Goal: Find contact information: Find contact information

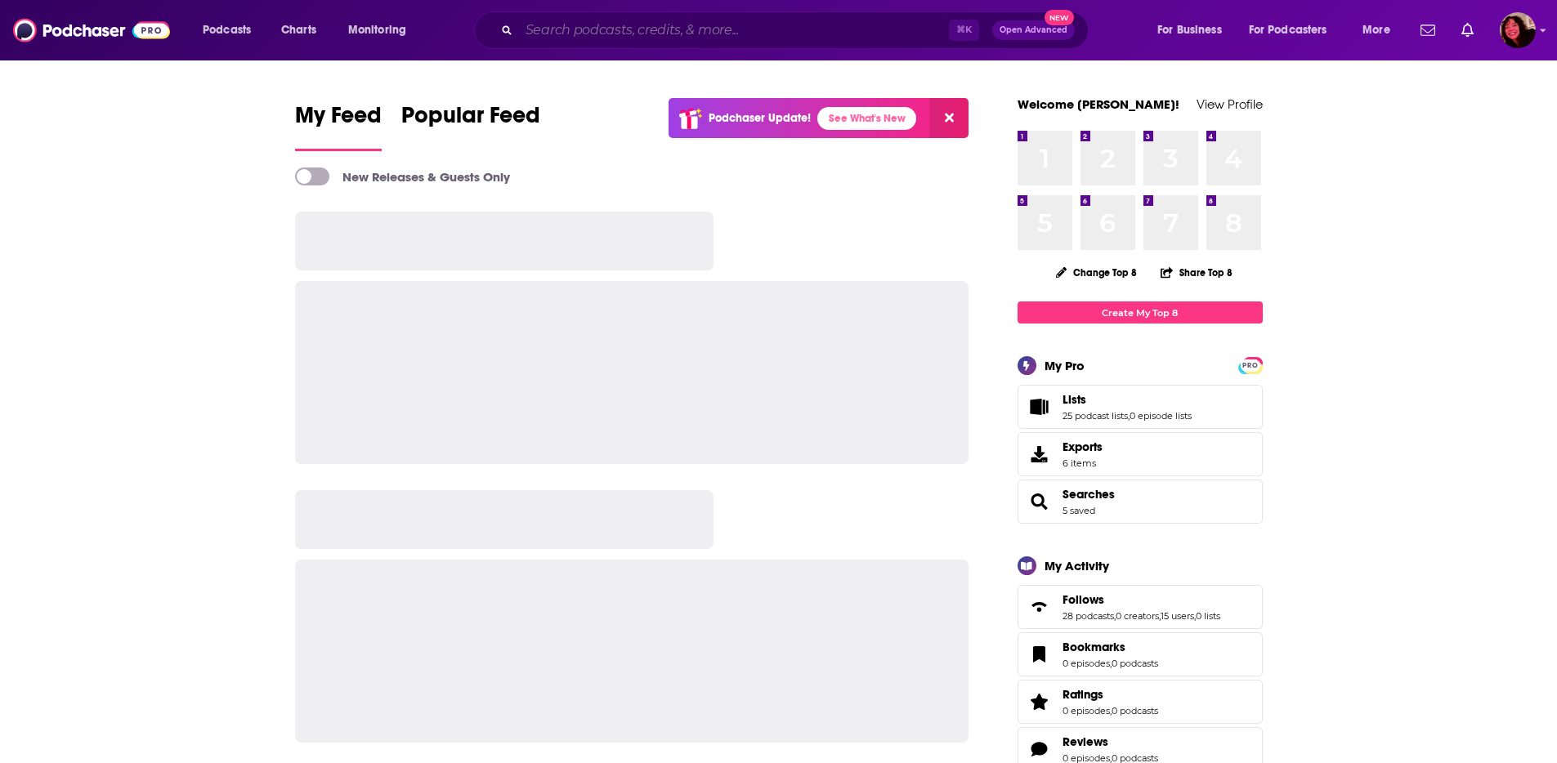
click at [728, 27] on input "Search podcasts, credits, & more..." at bounding box center [734, 30] width 430 height 26
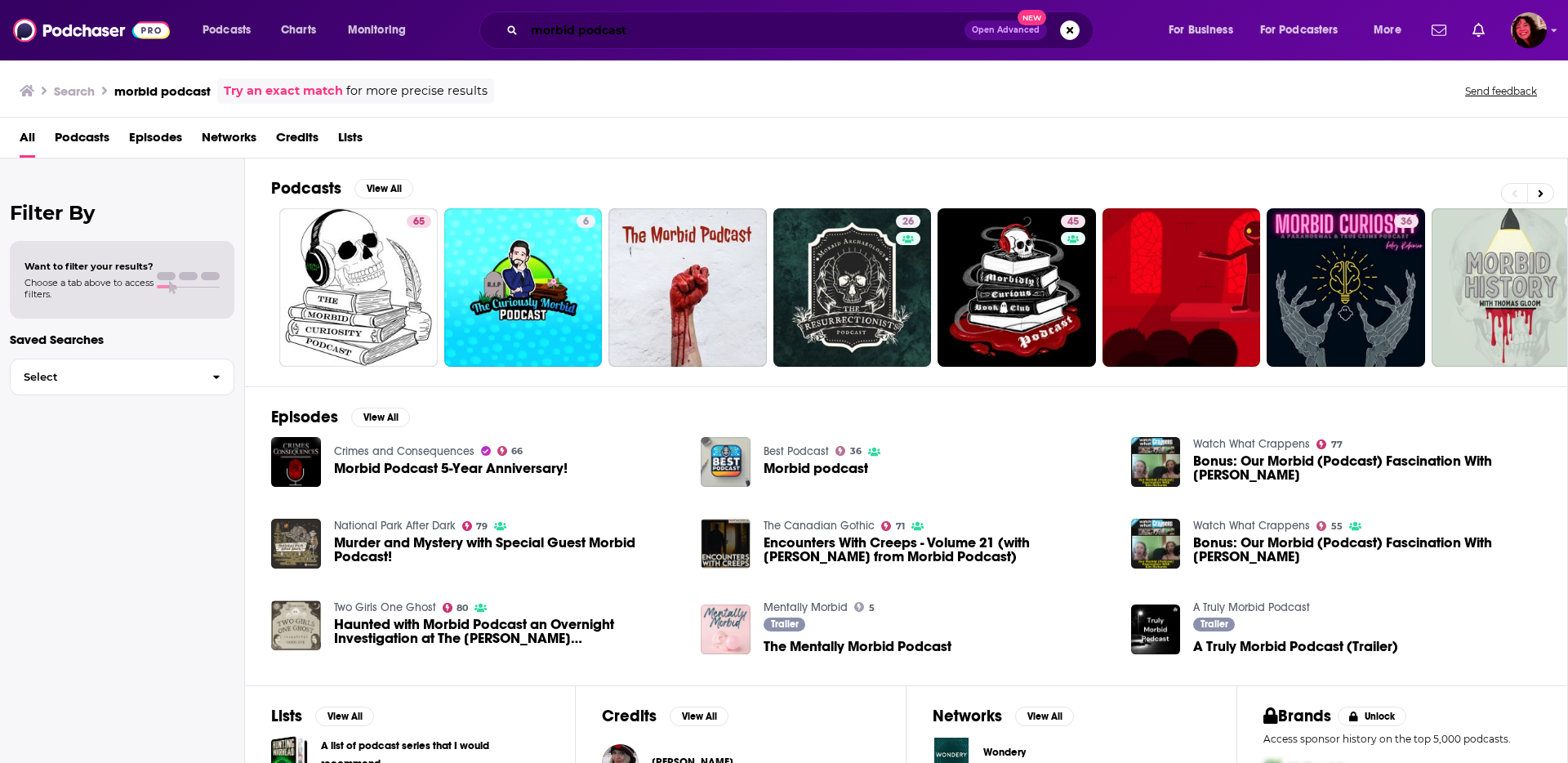
click at [609, 30] on input "morbid podcast" at bounding box center [745, 30] width 440 height 26
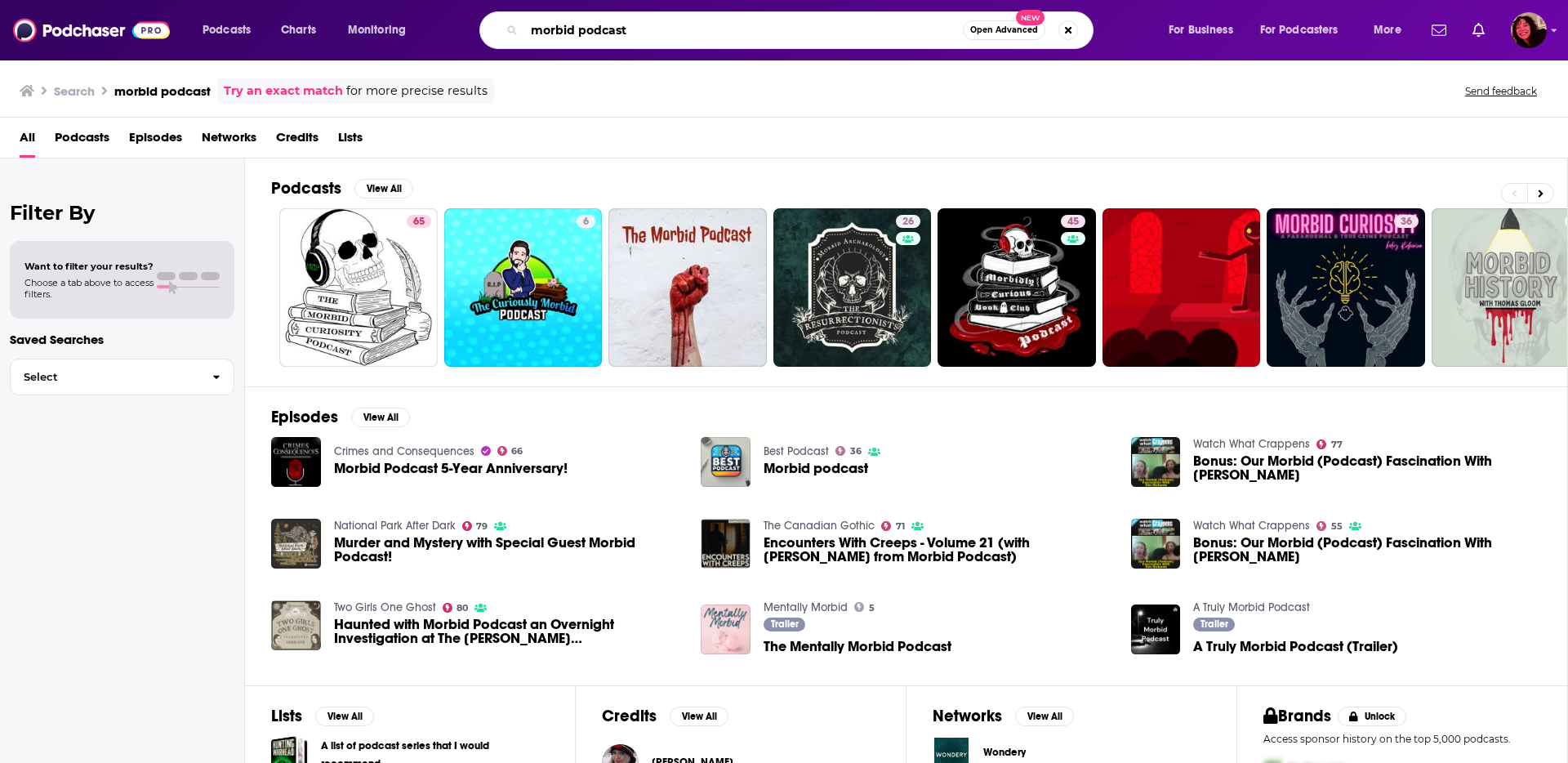
click at [609, 30] on input "morbid podcast" at bounding box center [744, 30] width 439 height 26
type input "morbid"
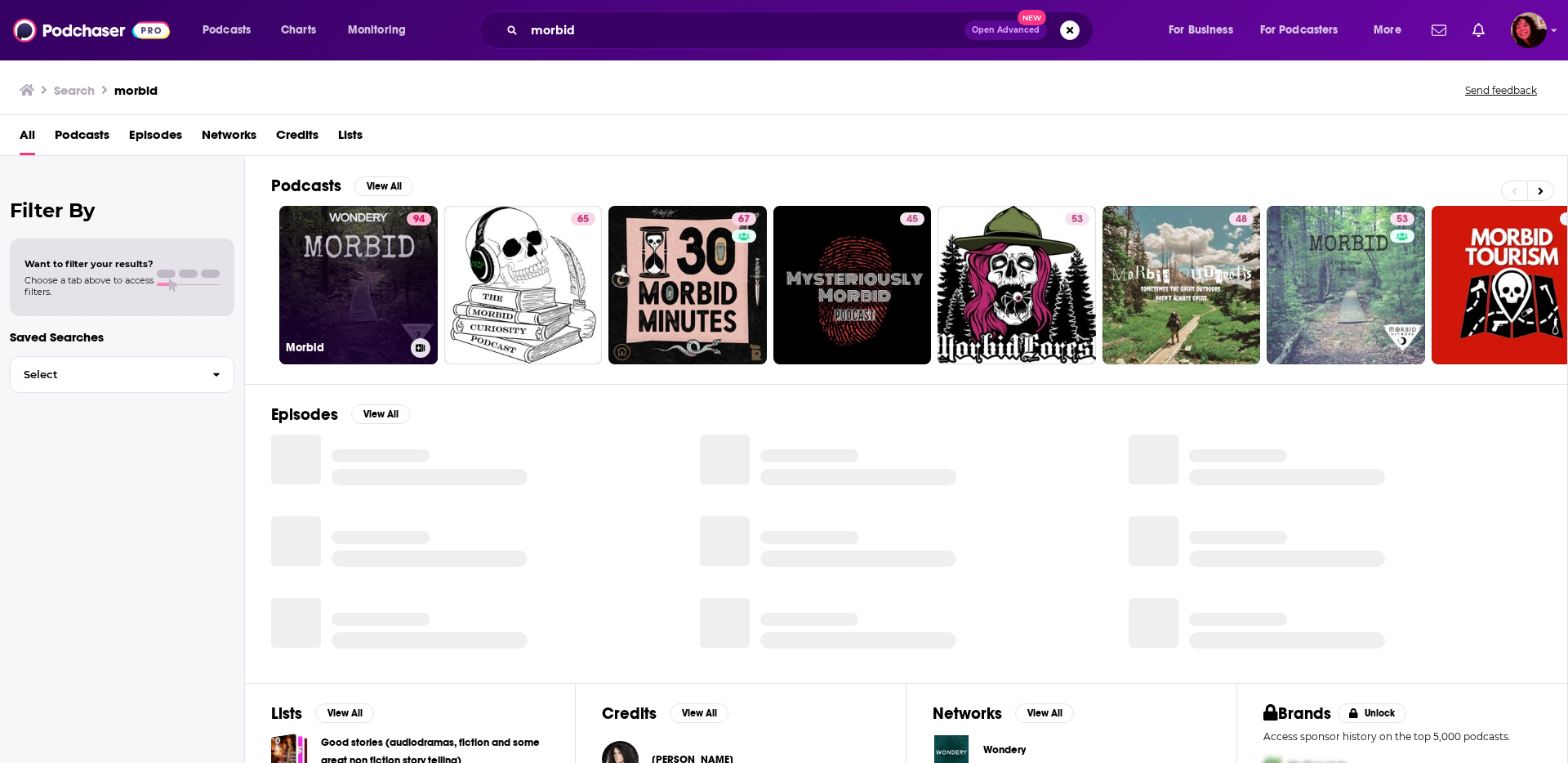
click at [340, 294] on link "94 Morbid" at bounding box center [358, 285] width 159 height 159
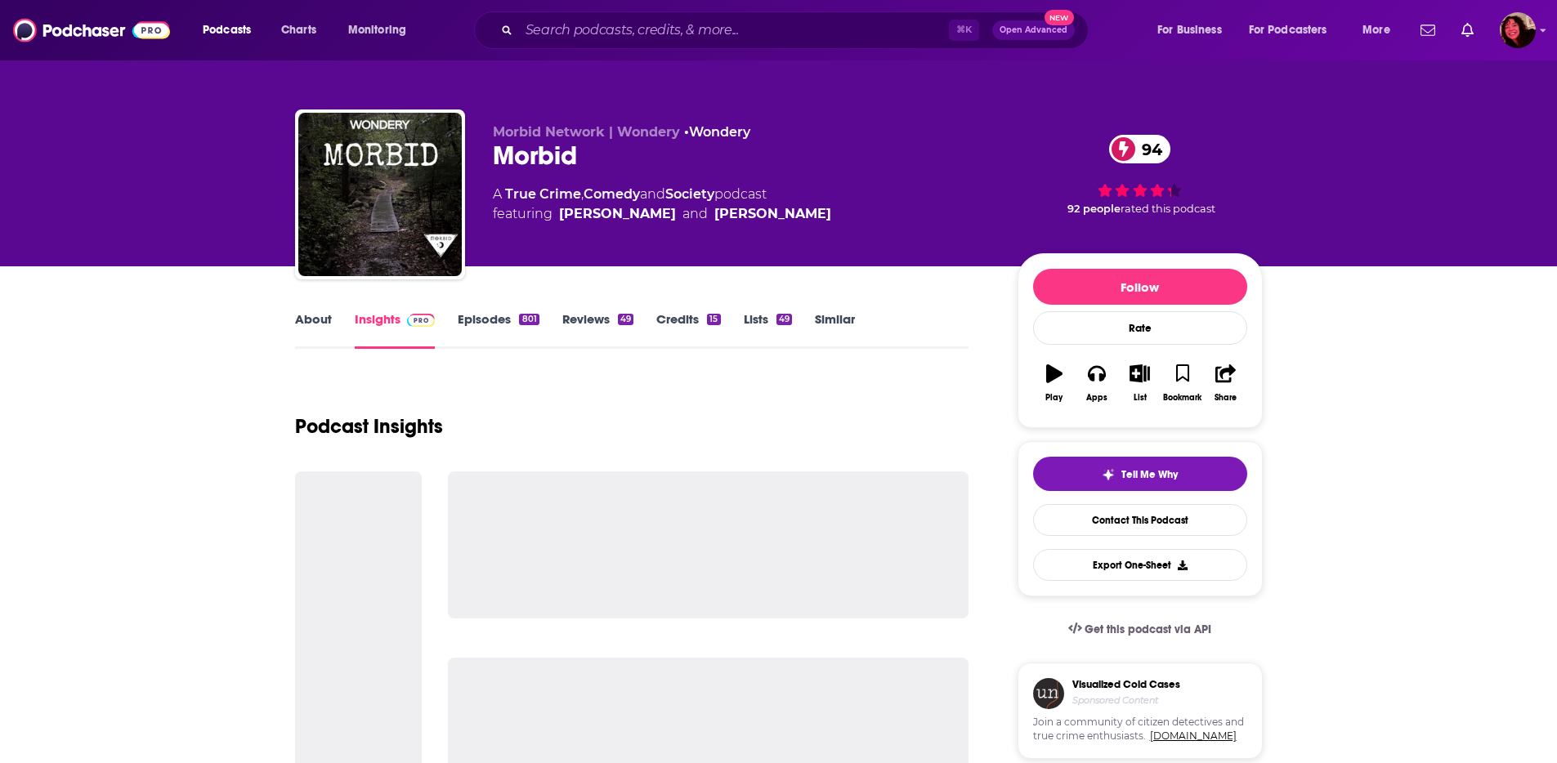
click at [302, 313] on link "About" at bounding box center [313, 330] width 37 height 38
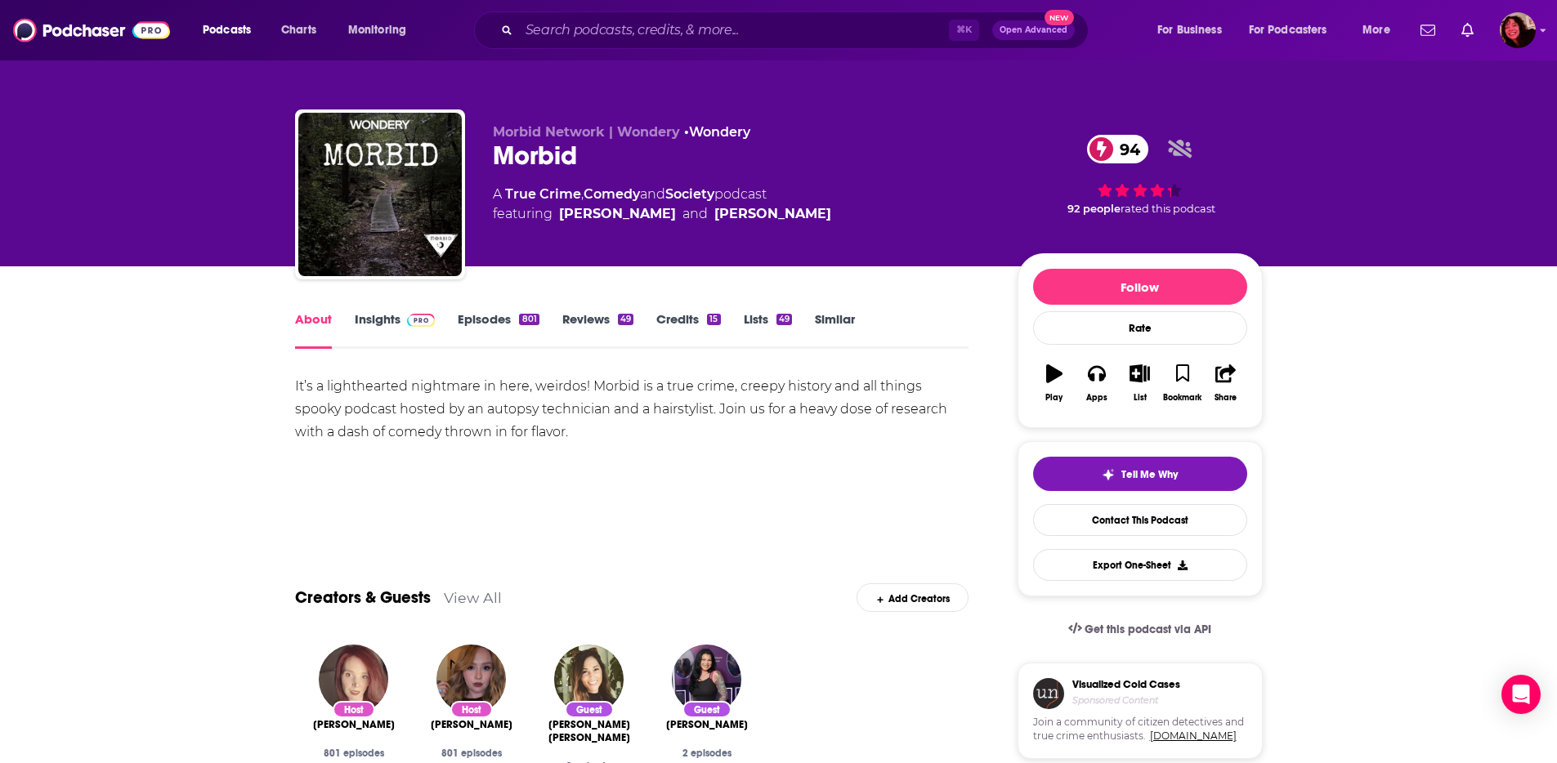
click at [396, 315] on link "Insights" at bounding box center [395, 330] width 81 height 38
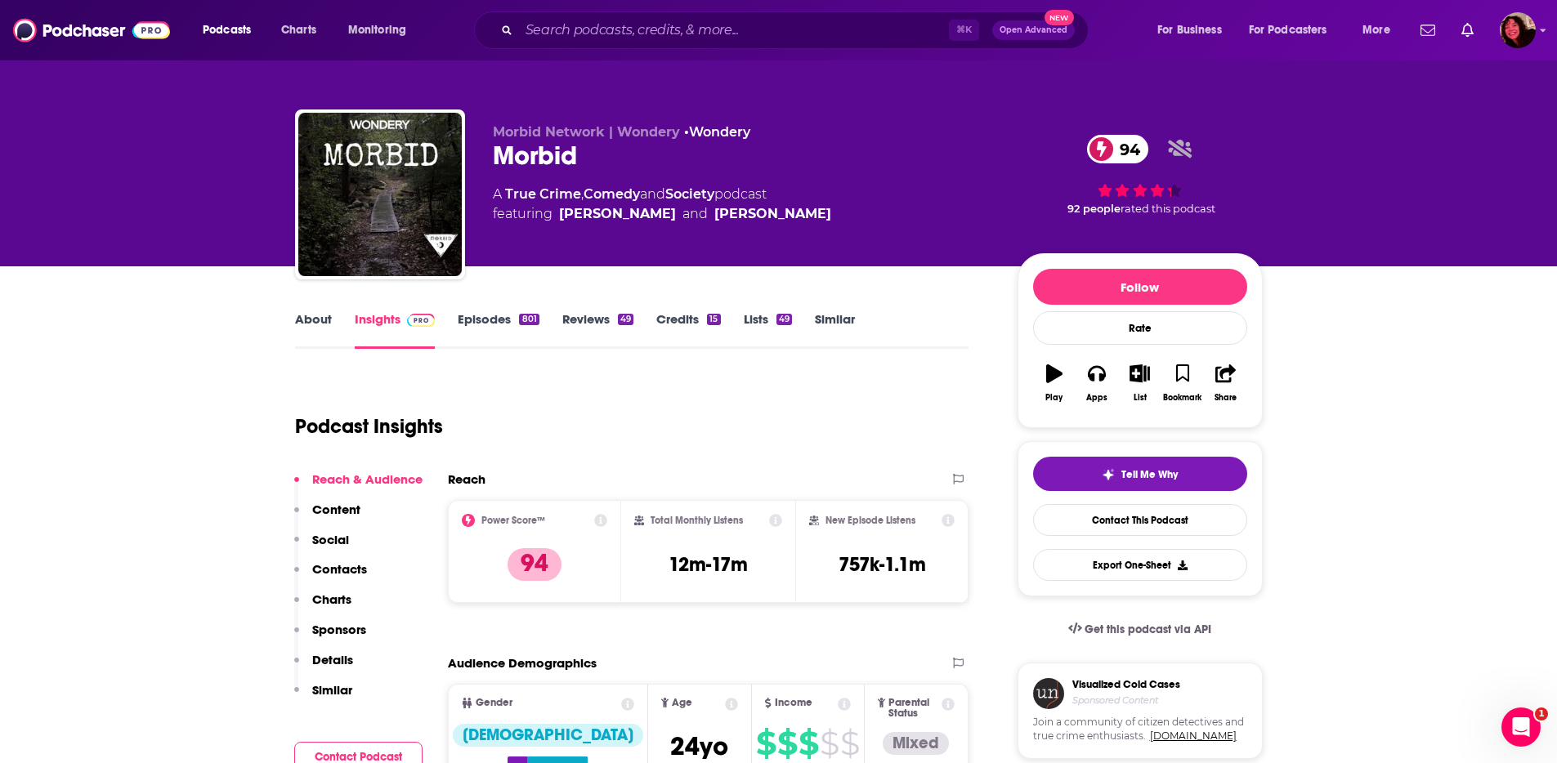
click at [361, 577] on p "Contacts" at bounding box center [339, 569] width 55 height 16
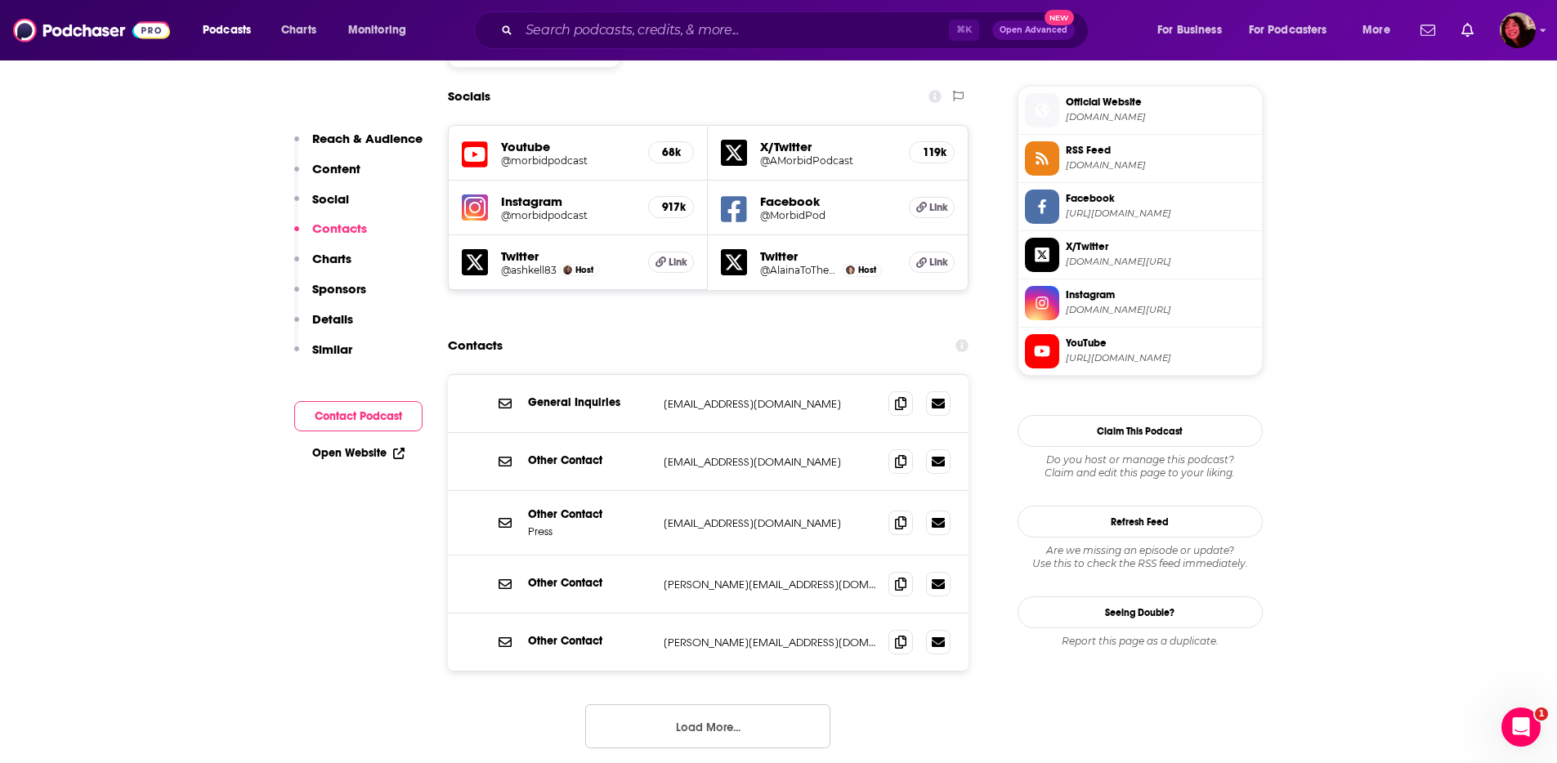
scroll to position [1437, 0]
click at [897, 390] on span at bounding box center [900, 402] width 25 height 25
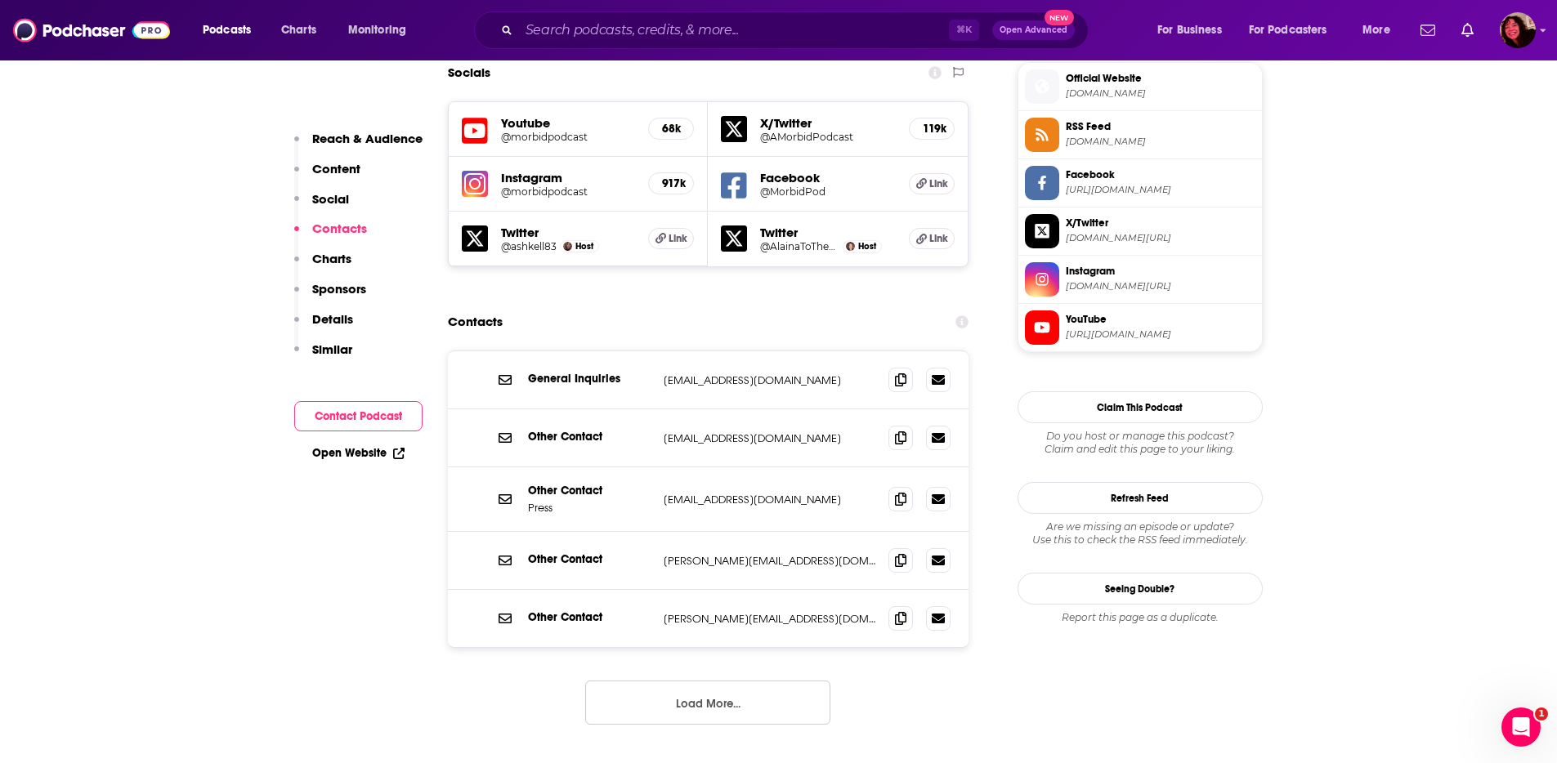
scroll to position [1461, 0]
click at [889, 42] on input "Search podcasts, credits, & more..." at bounding box center [734, 30] width 430 height 26
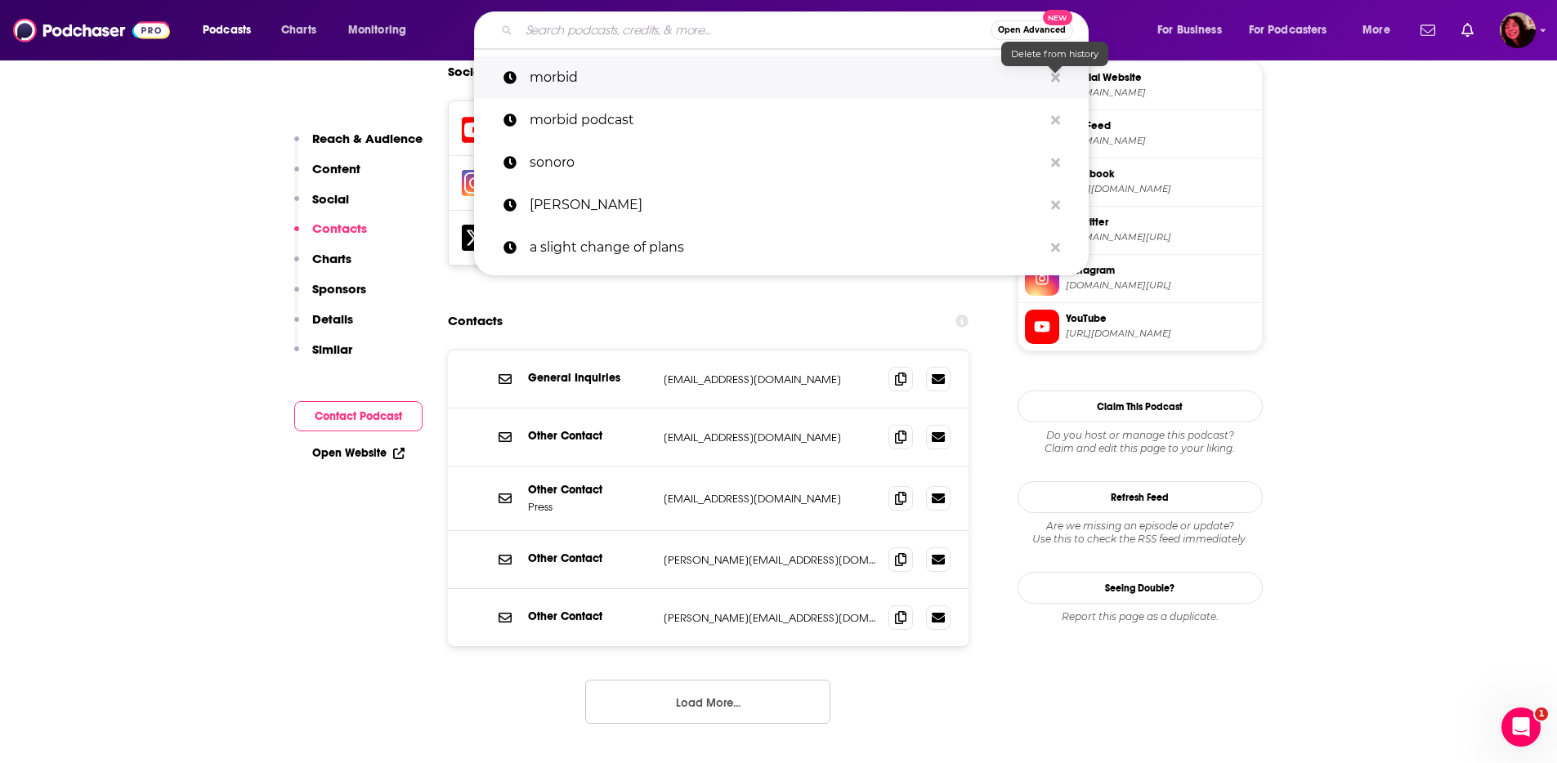
click at [1057, 71] on icon "Search podcasts, credits, & more..." at bounding box center [1055, 77] width 9 height 13
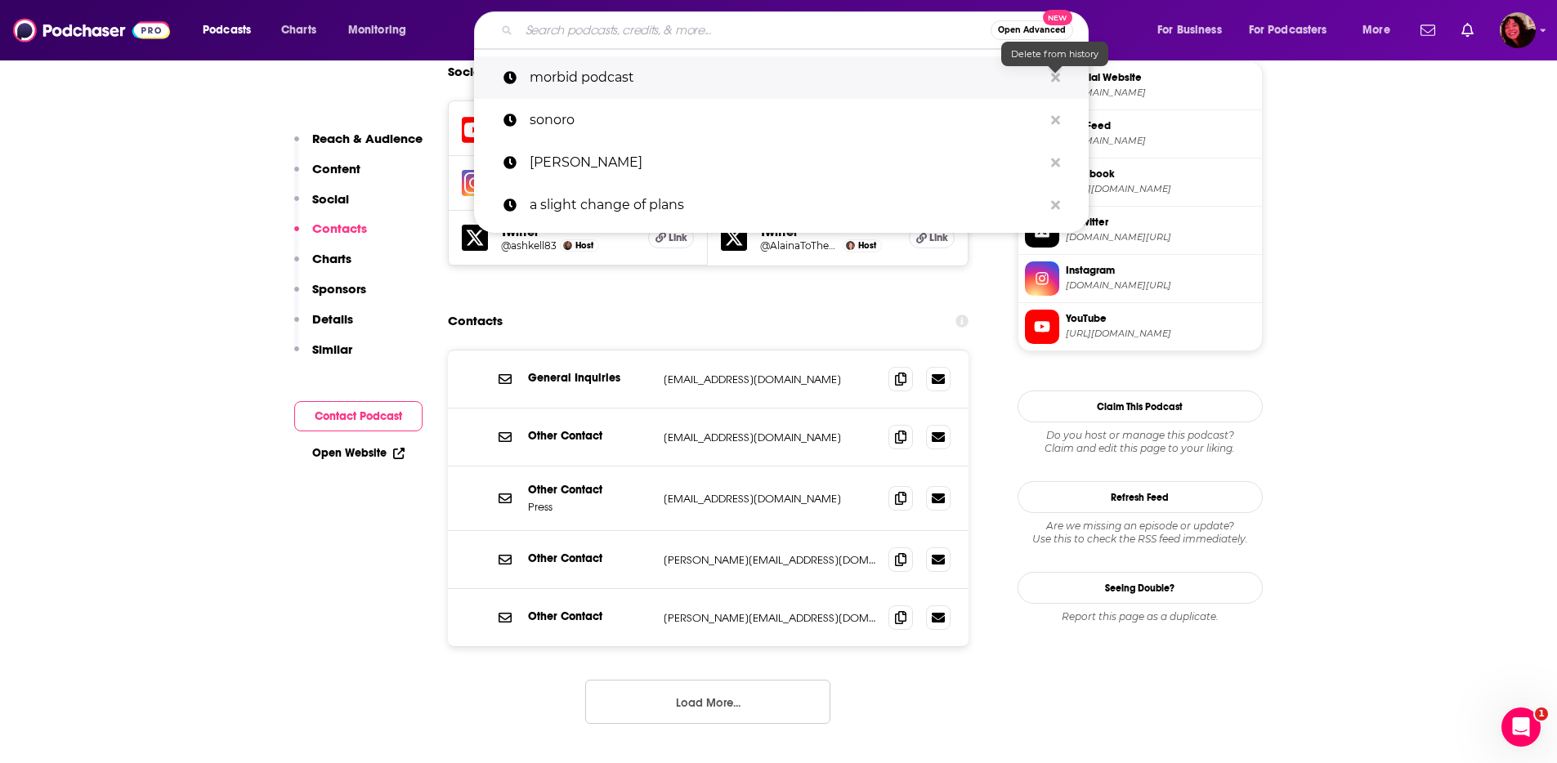
click at [1055, 73] on icon "Search podcasts, credits, & more..." at bounding box center [1055, 77] width 9 height 13
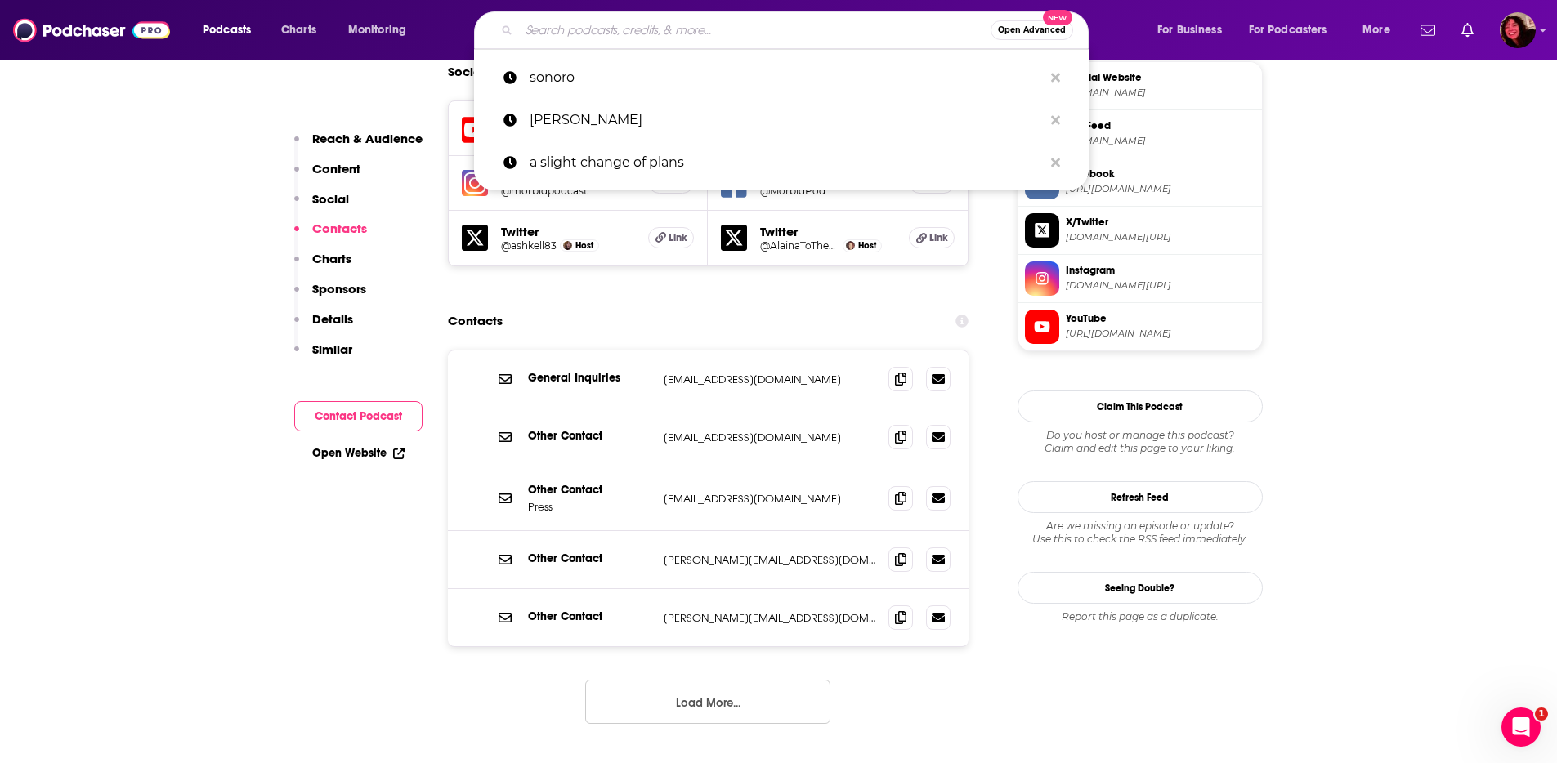
click at [610, 40] on input "Search podcasts, credits, & more..." at bounding box center [755, 30] width 472 height 26
paste input "The Bald and The Beautiful"
type input "The Bald and The Beautiful"
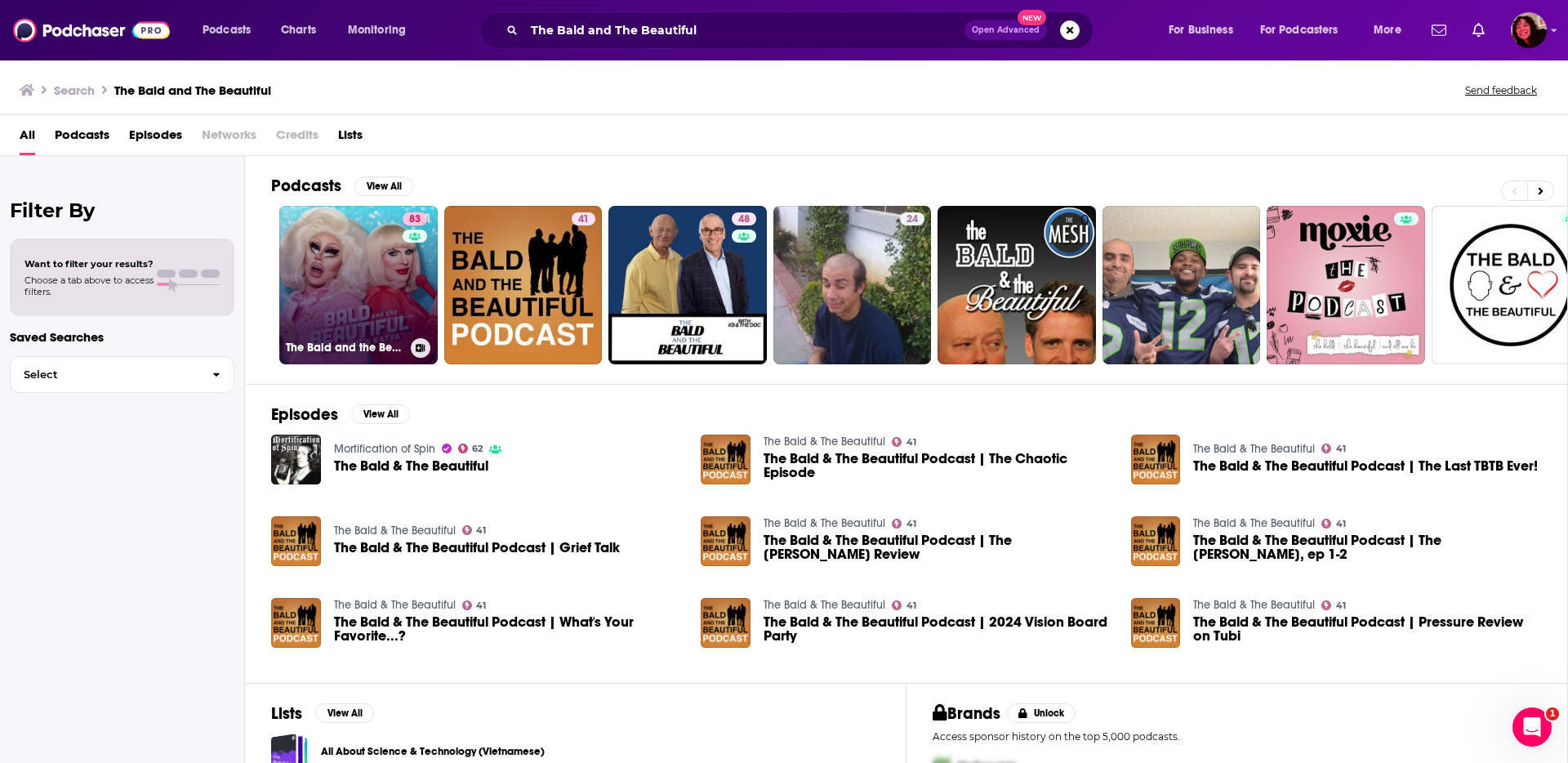
click at [363, 296] on link "83 The Bald and the Beautiful with [PERSON_NAME] and [PERSON_NAME]" at bounding box center [358, 285] width 159 height 159
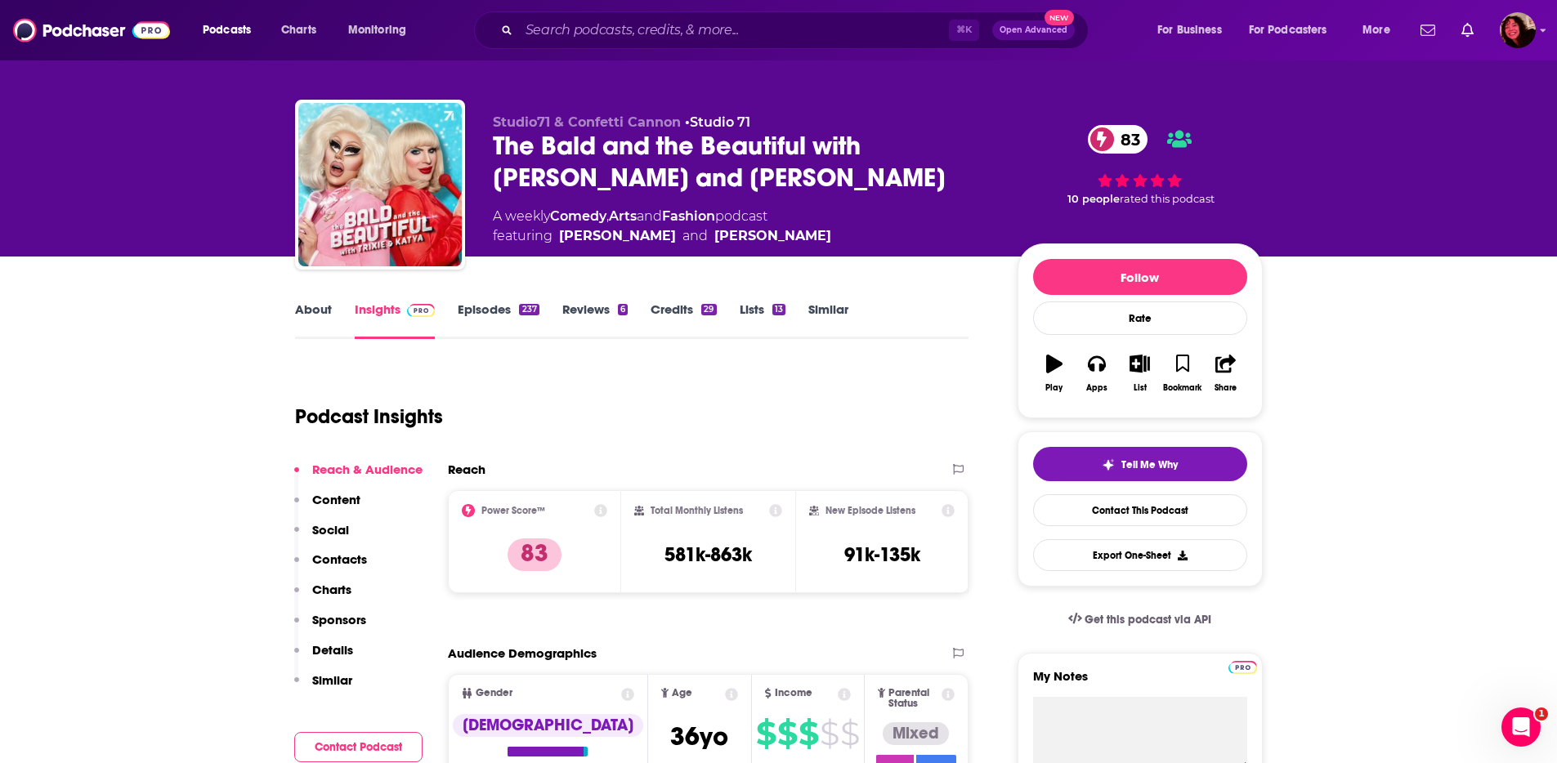
scroll to position [24, 0]
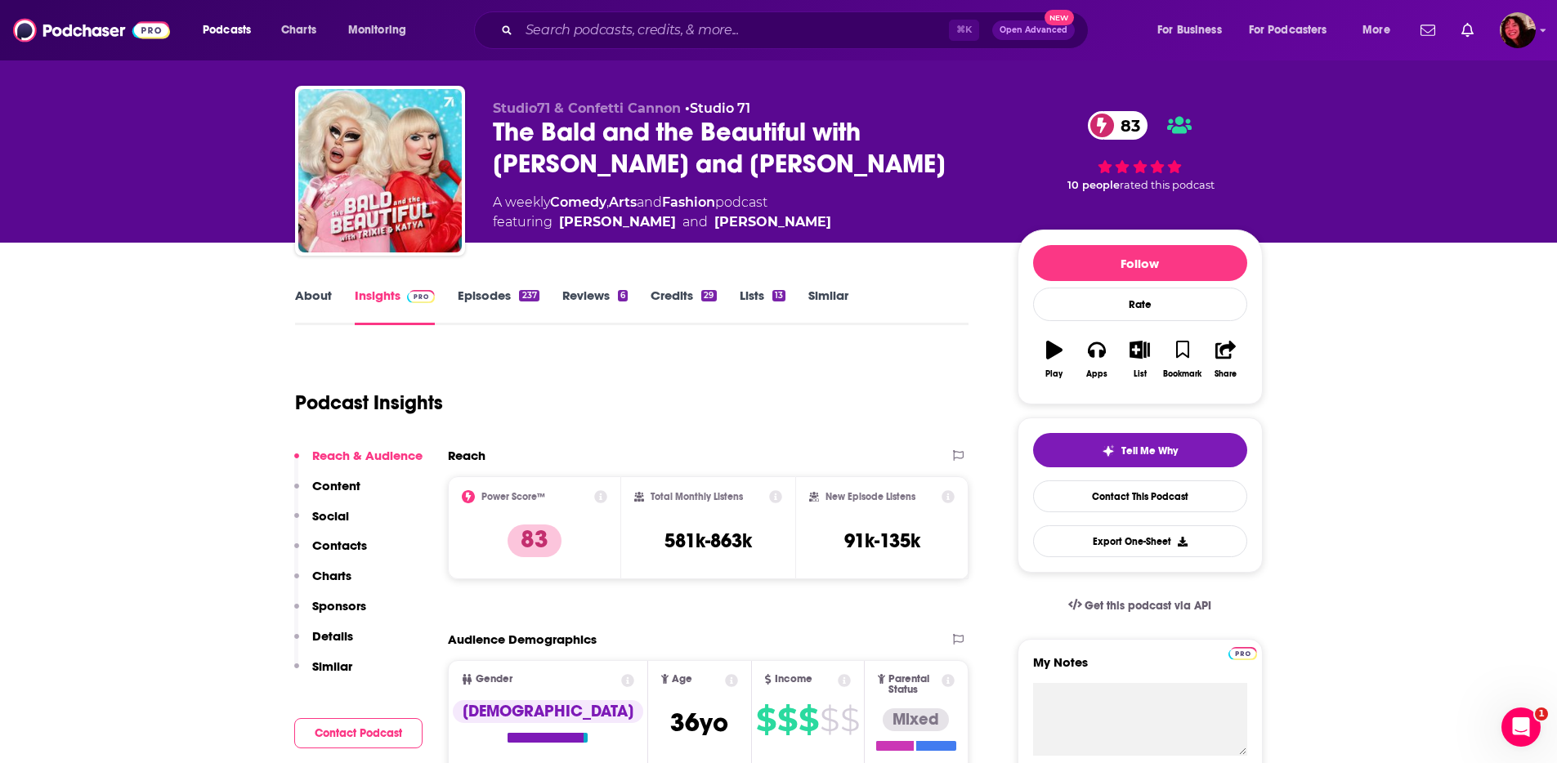
click at [341, 546] on p "Contacts" at bounding box center [339, 546] width 55 height 16
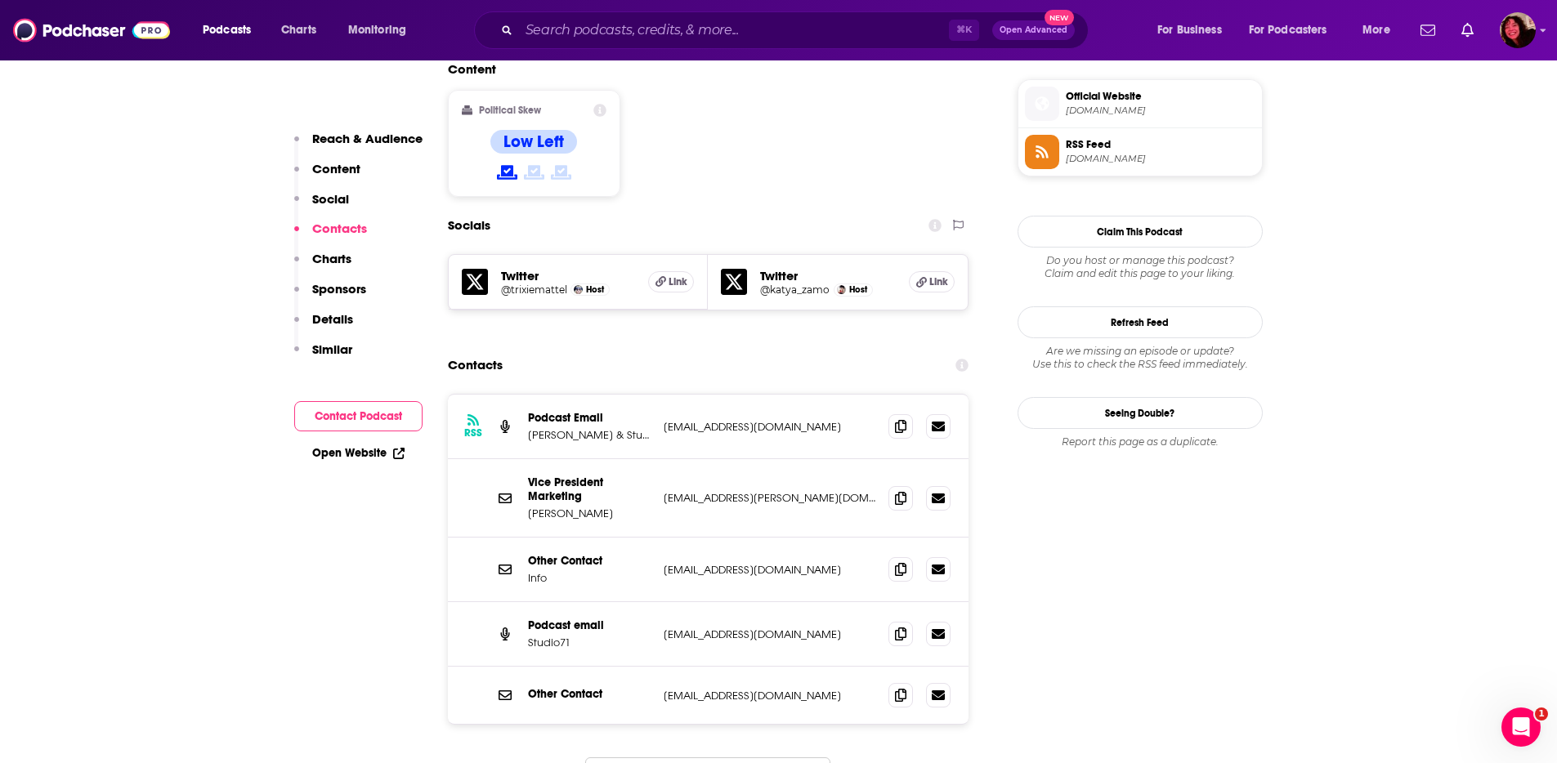
scroll to position [1328, 0]
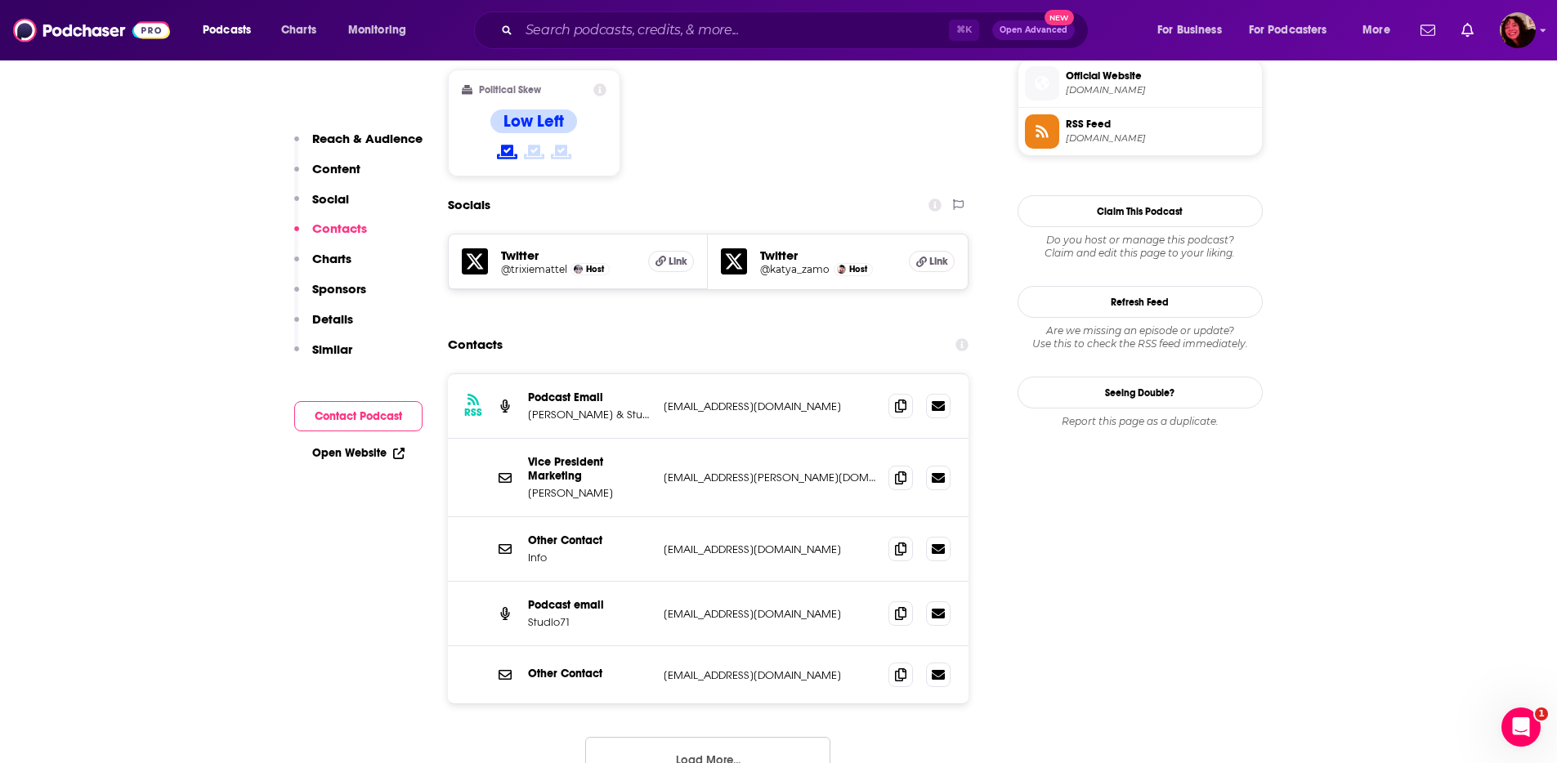
click at [731, 737] on button "Load More..." at bounding box center [707, 759] width 245 height 44
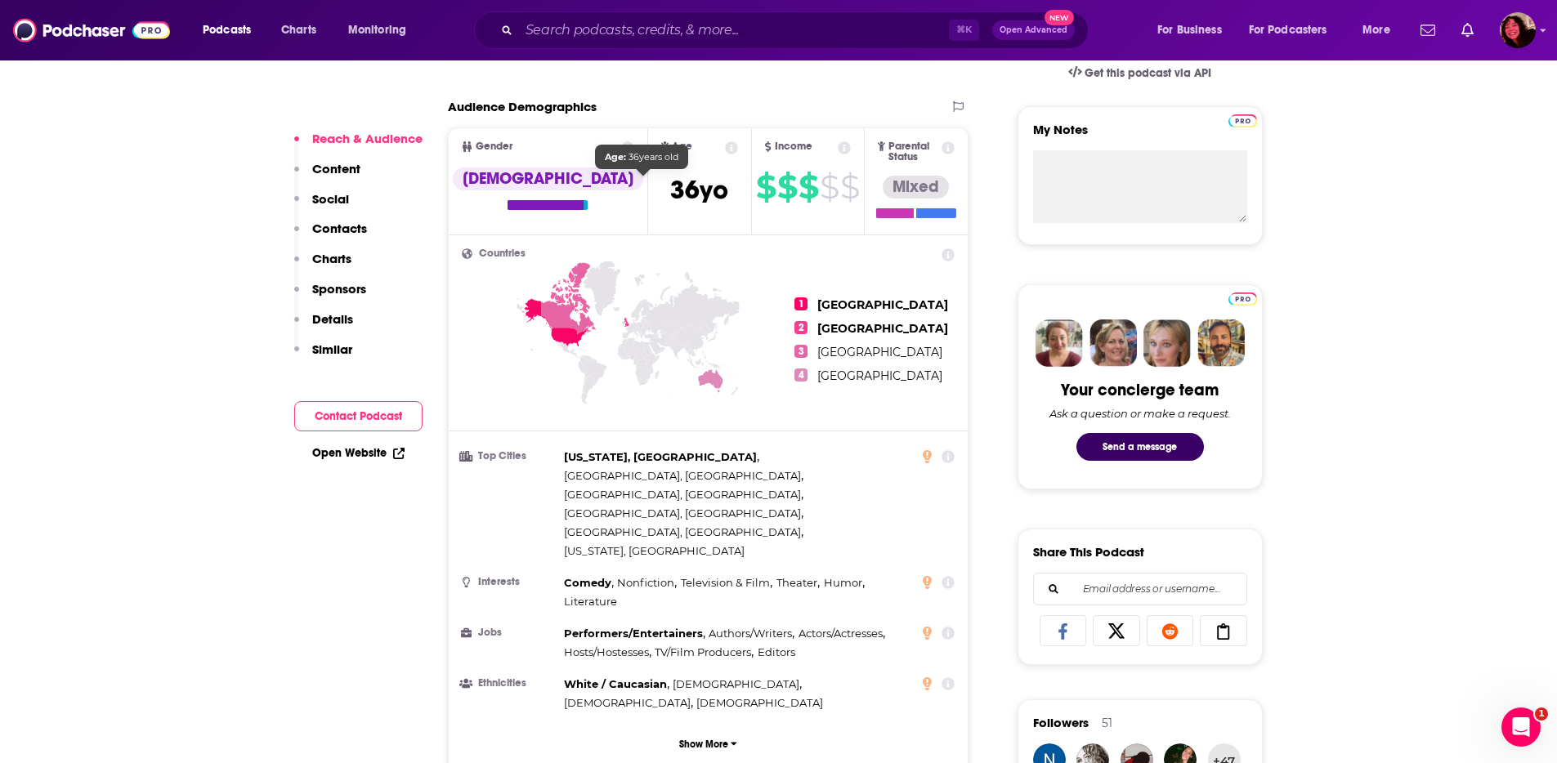
scroll to position [558, 0]
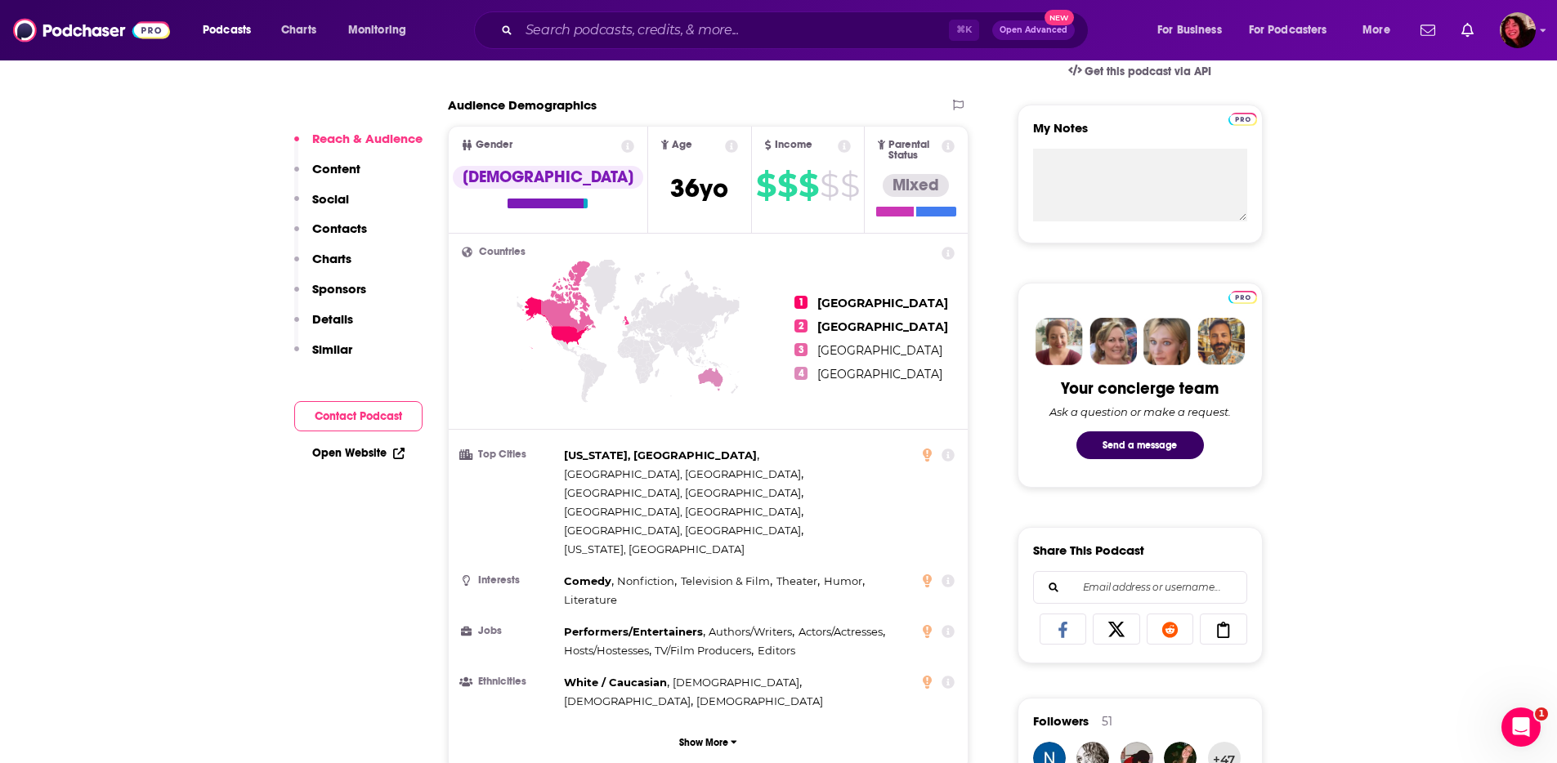
click at [360, 235] on p "Contacts" at bounding box center [339, 229] width 55 height 16
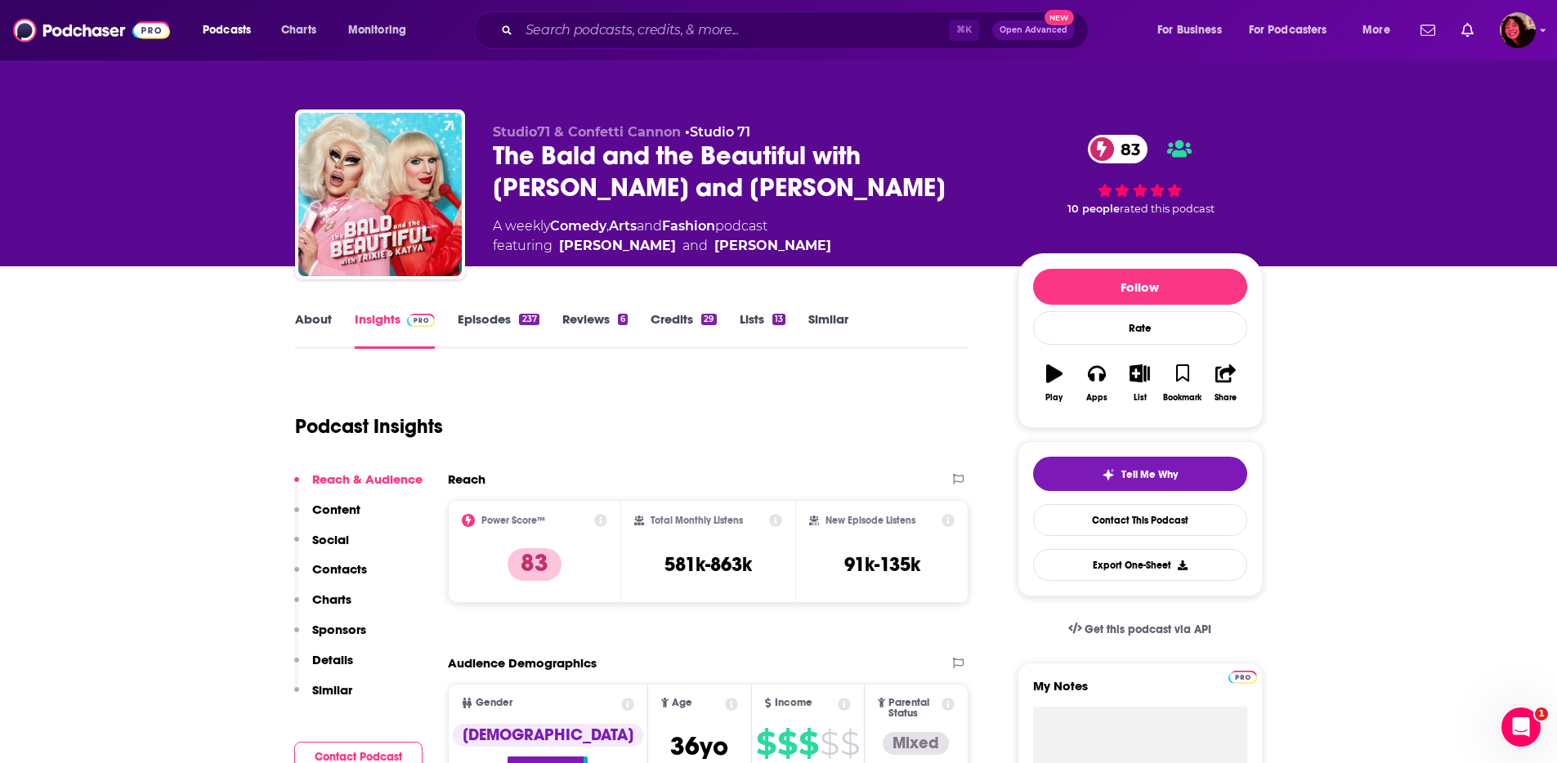
scroll to position [579, 0]
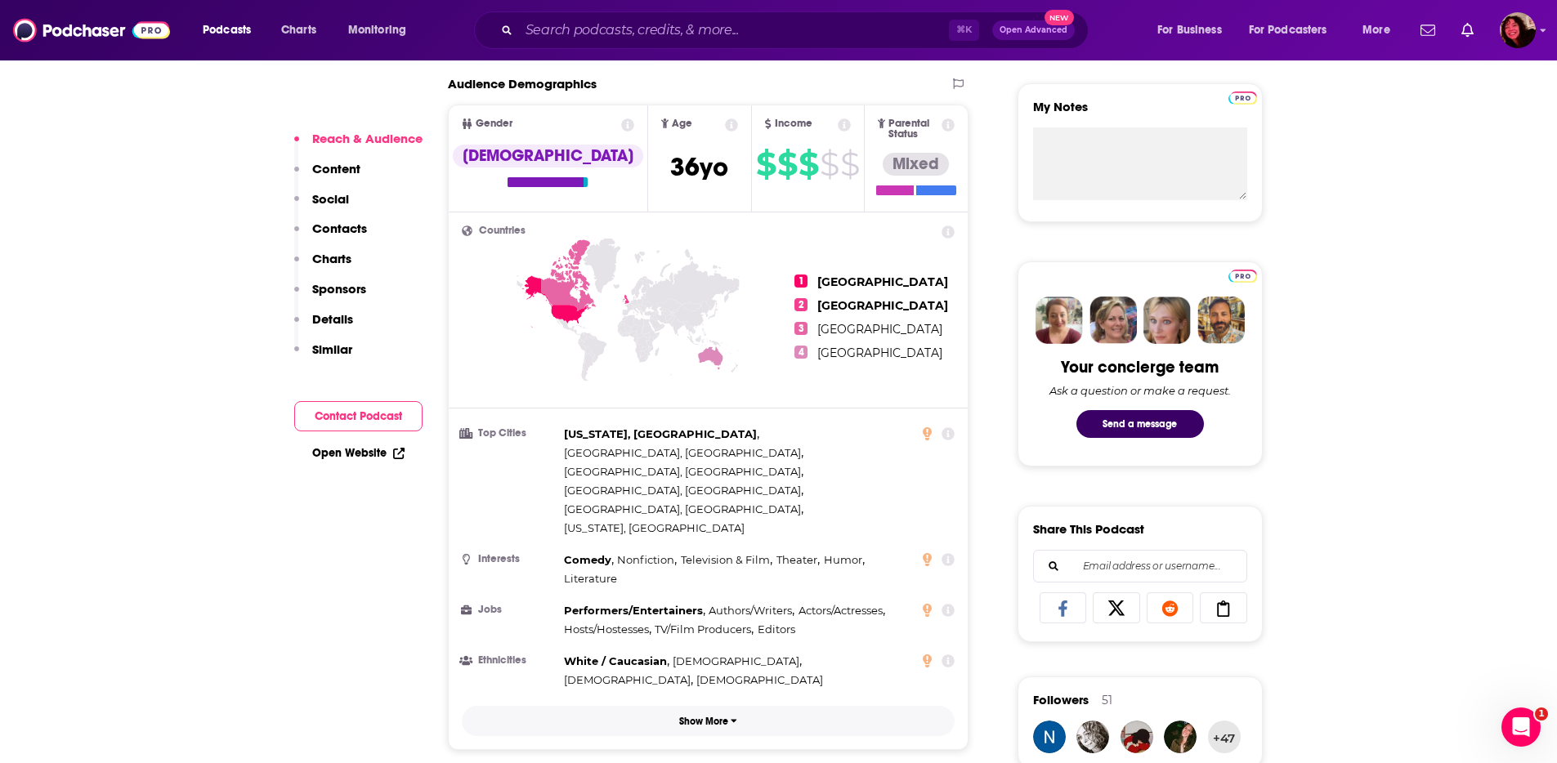
click at [700, 706] on button "Show More" at bounding box center [709, 721] width 494 height 30
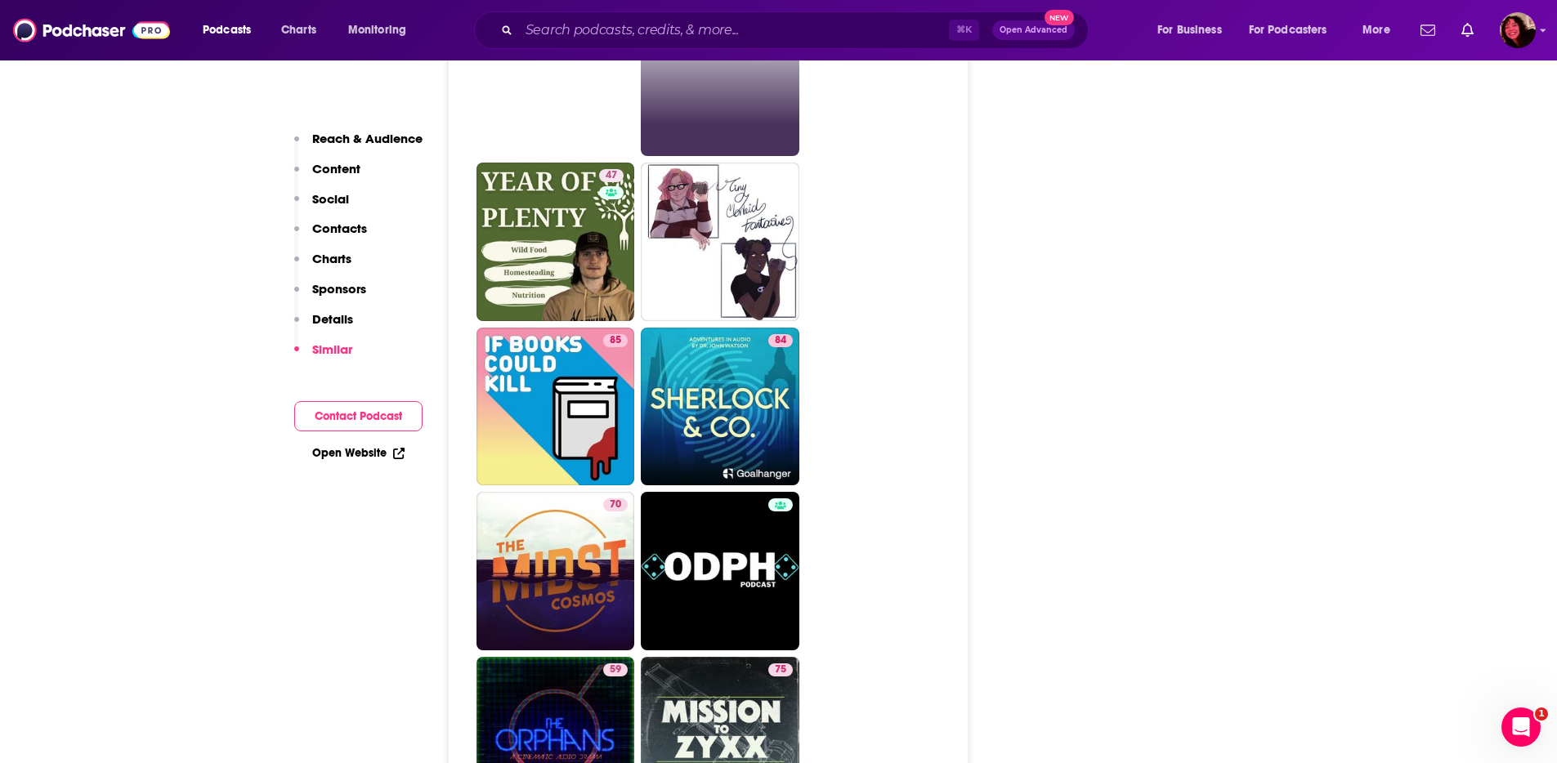
scroll to position [7830, 0]
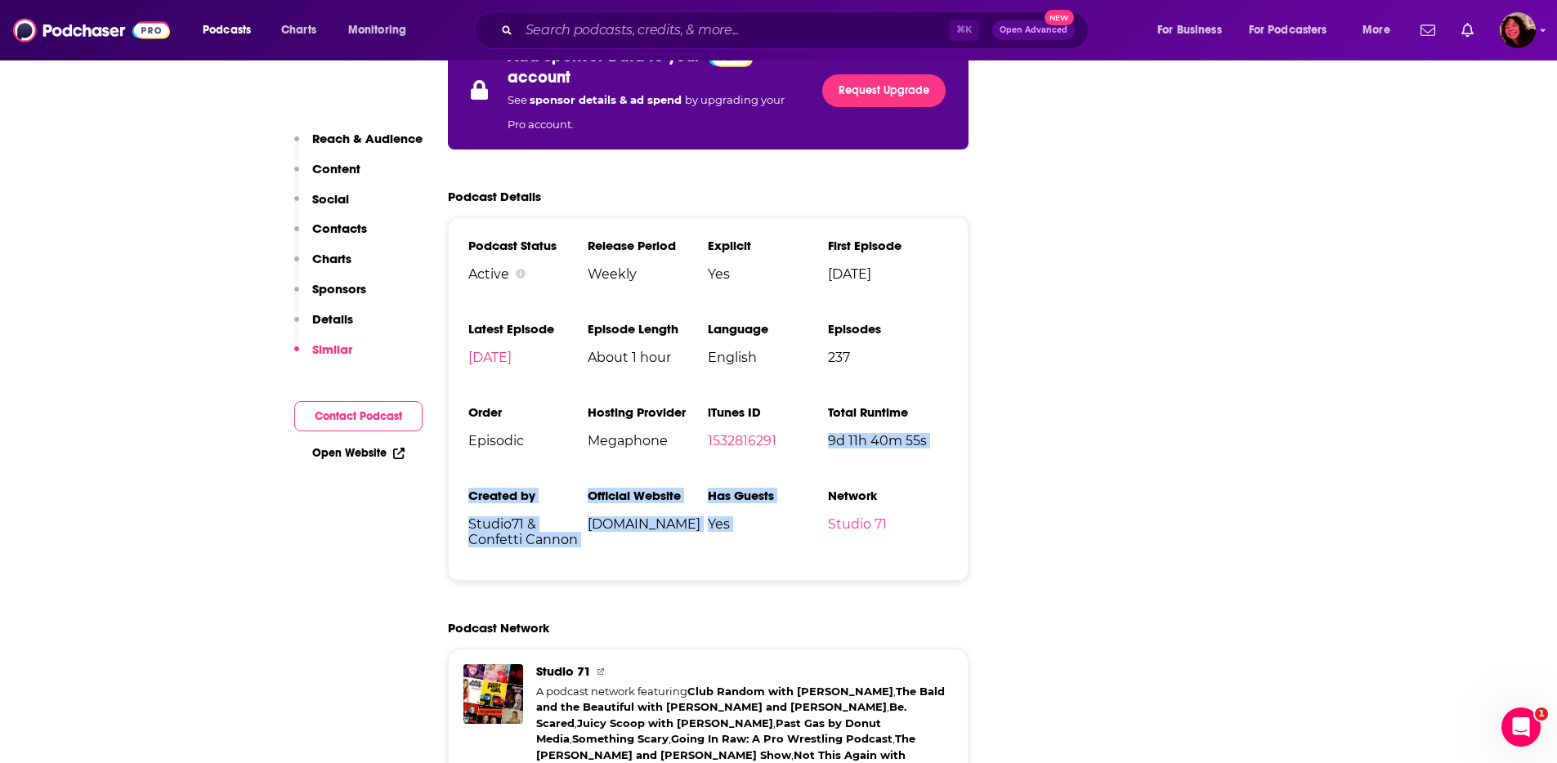
drag, startPoint x: 879, startPoint y: 338, endPoint x: 1247, endPoint y: 153, distance: 412.6
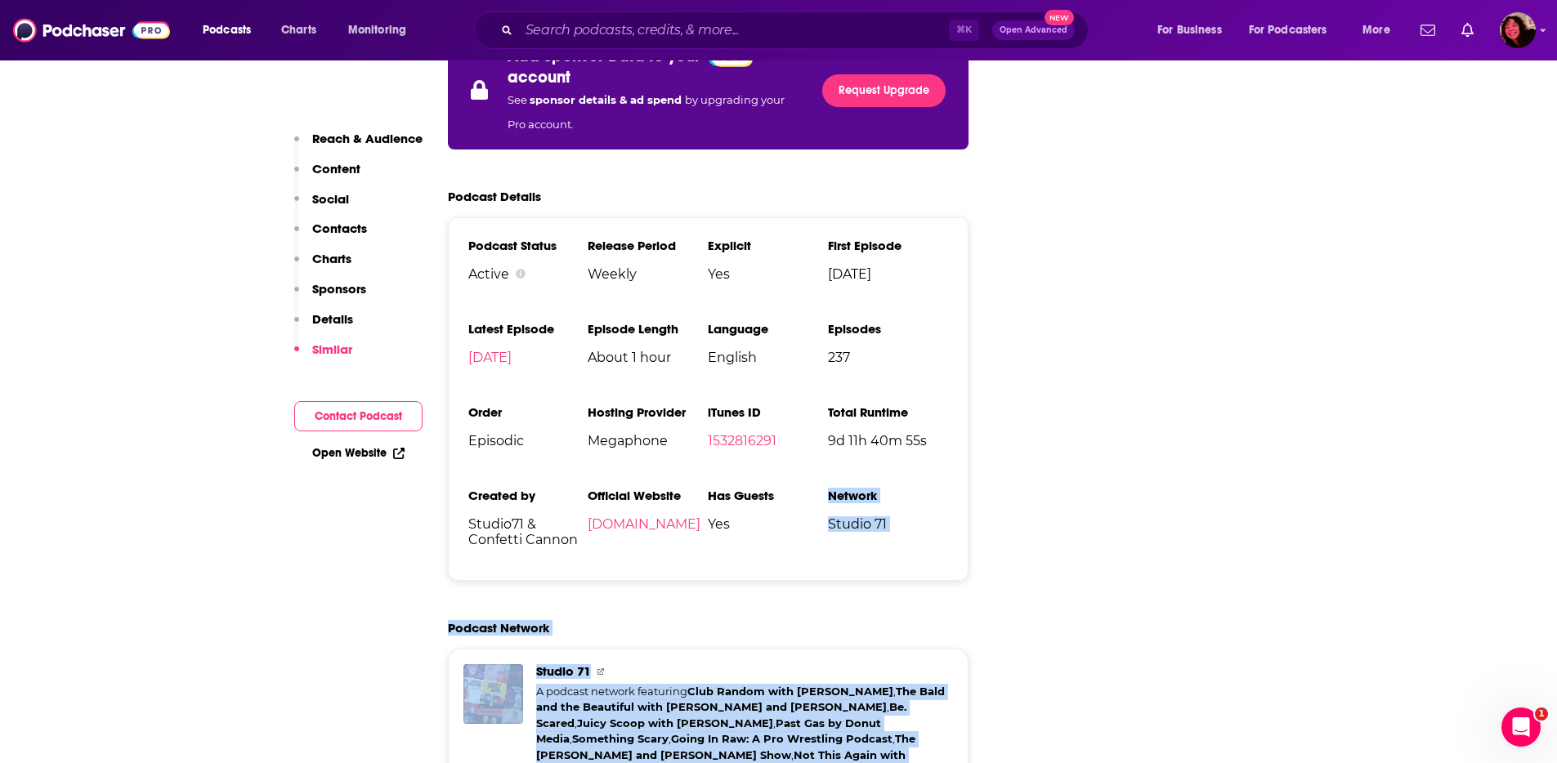
drag, startPoint x: 1037, startPoint y: 283, endPoint x: 1003, endPoint y: 306, distance: 41.3
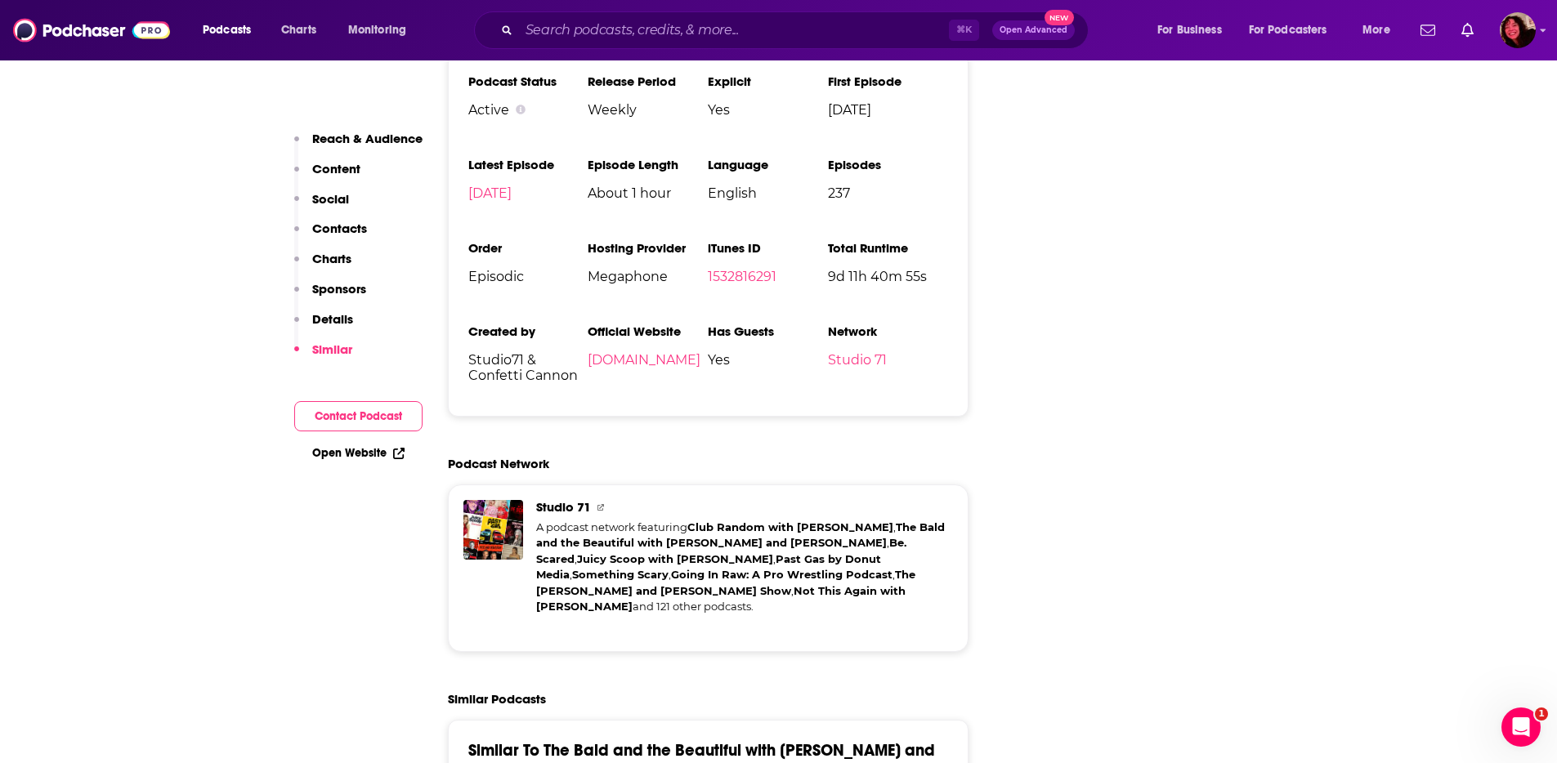
scroll to position [3452, 0]
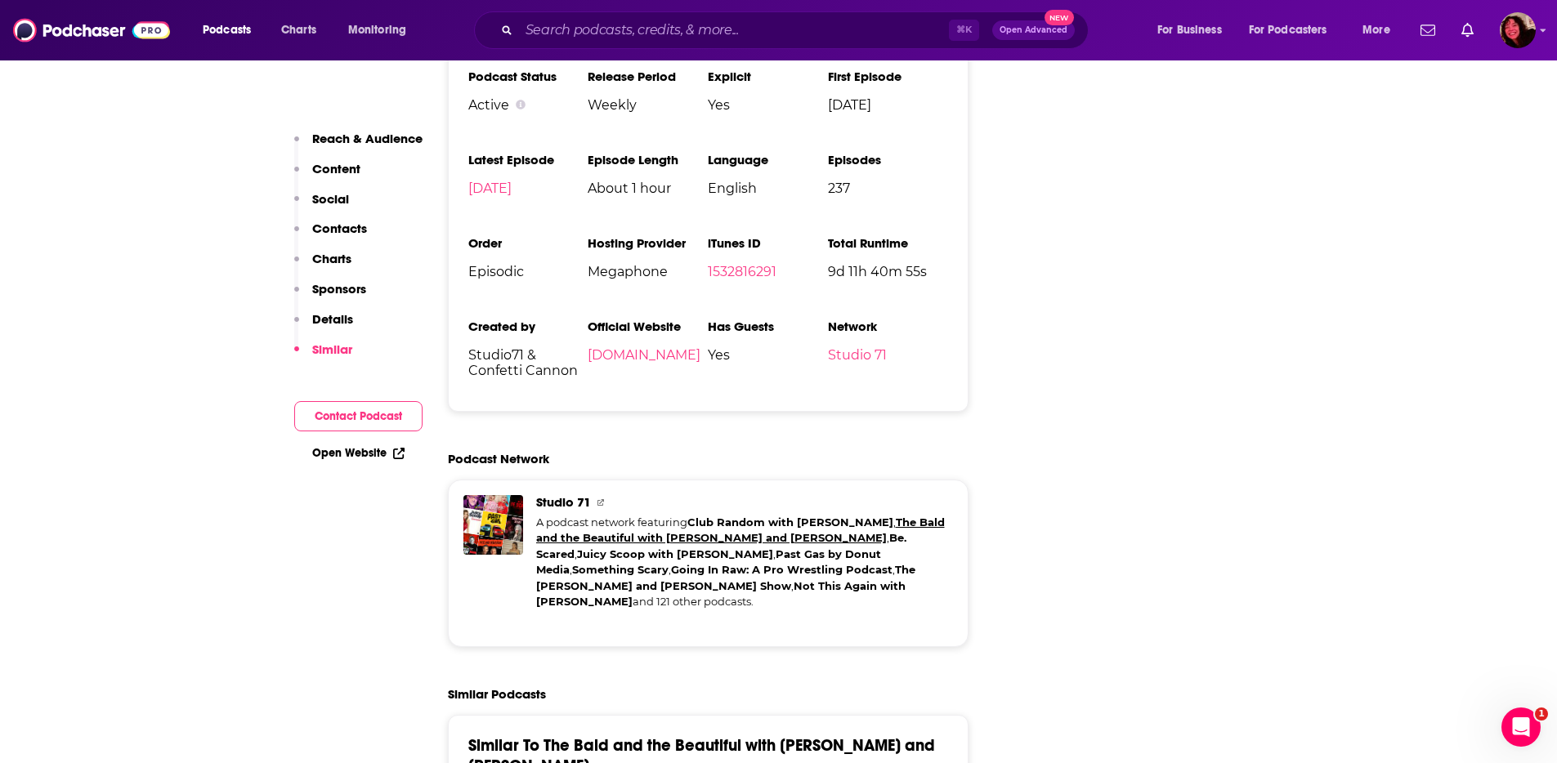
click at [869, 516] on link "The Bald and the Beautiful with [PERSON_NAME] and [PERSON_NAME]" at bounding box center [740, 530] width 409 height 29
